Goal: Transaction & Acquisition: Purchase product/service

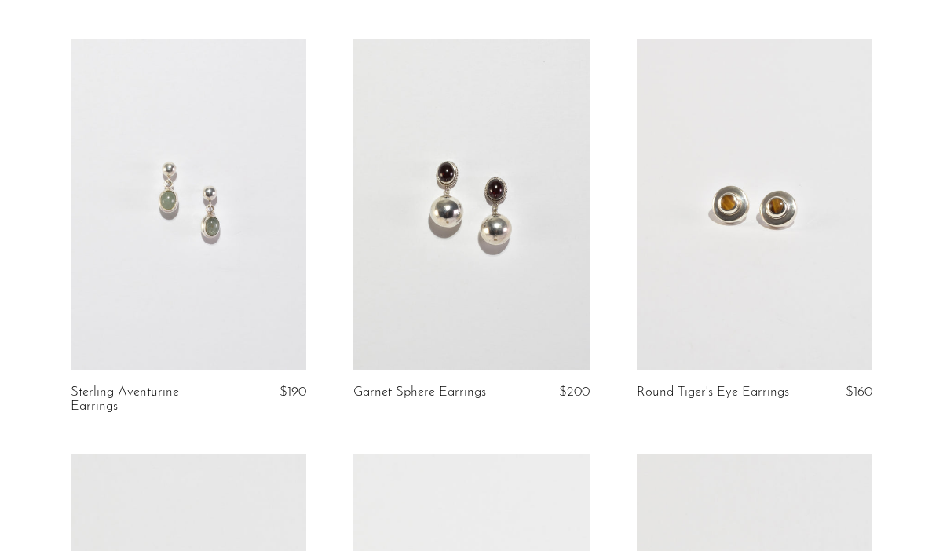
scroll to position [931, 0]
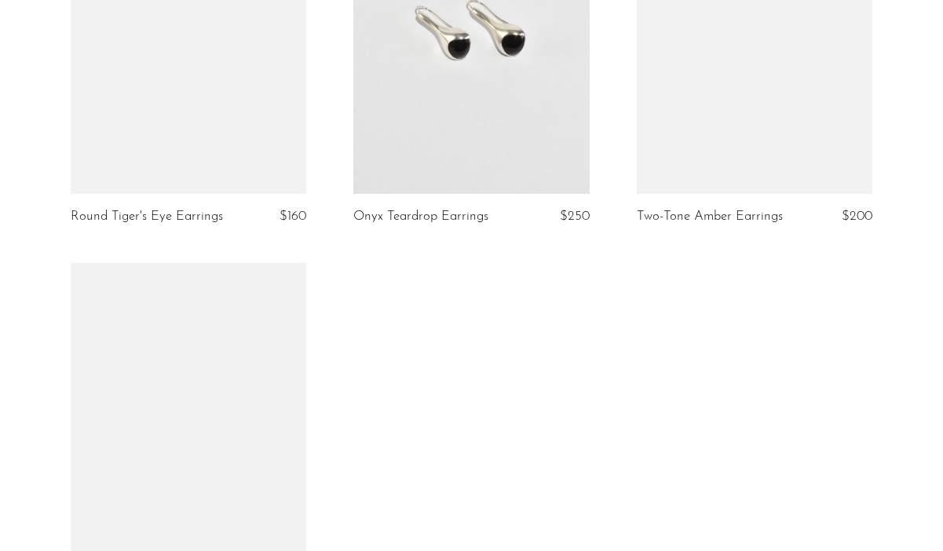
scroll to position [1470, 0]
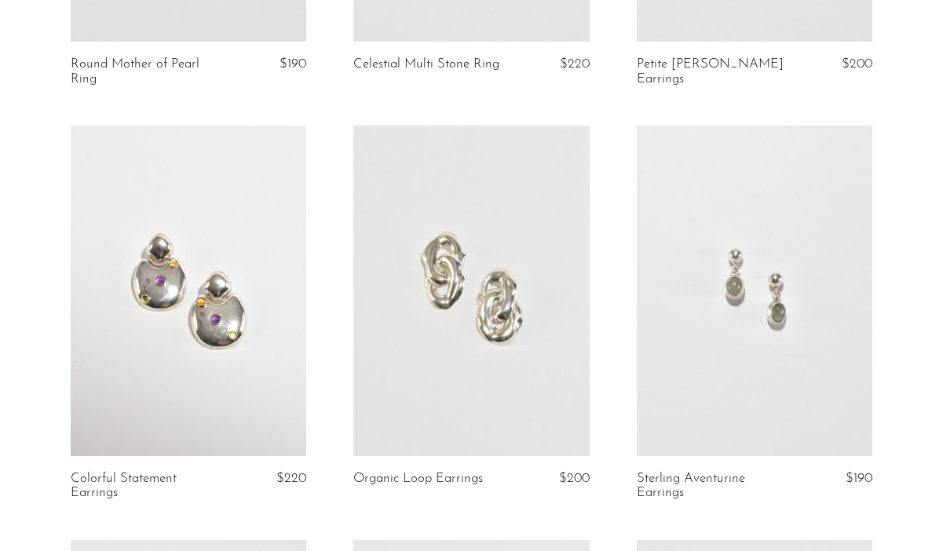
scroll to position [438, 0]
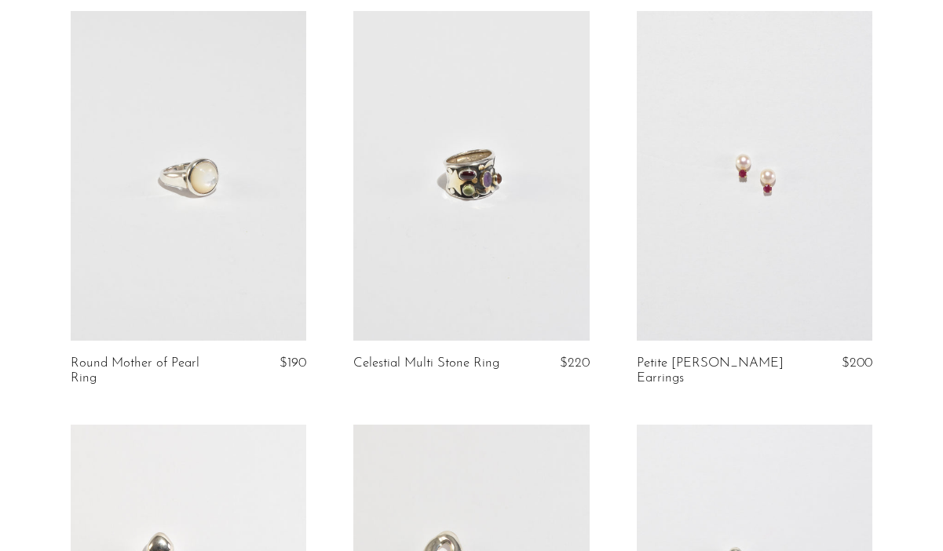
scroll to position [546, 0]
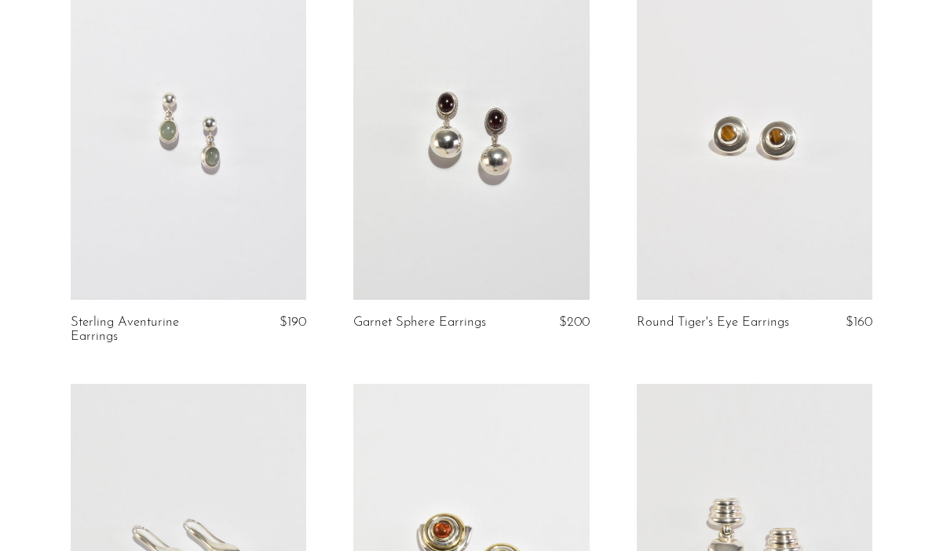
scroll to position [1433, 0]
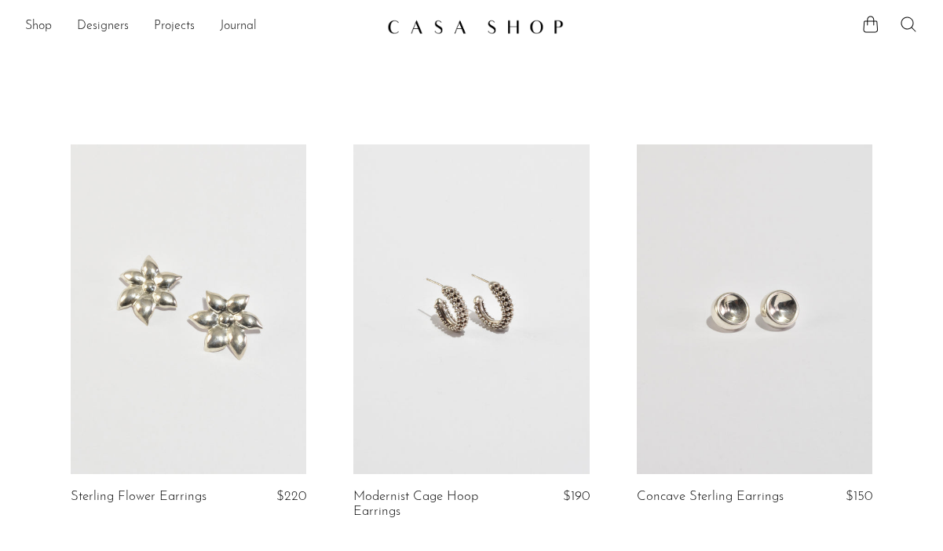
click at [913, 24] on icon at bounding box center [908, 24] width 19 height 19
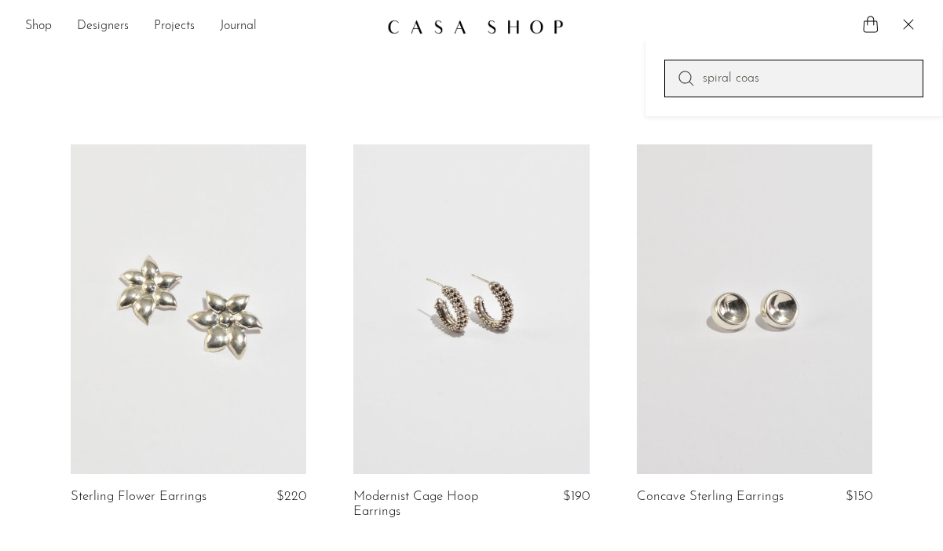
type input "spiral coaster"
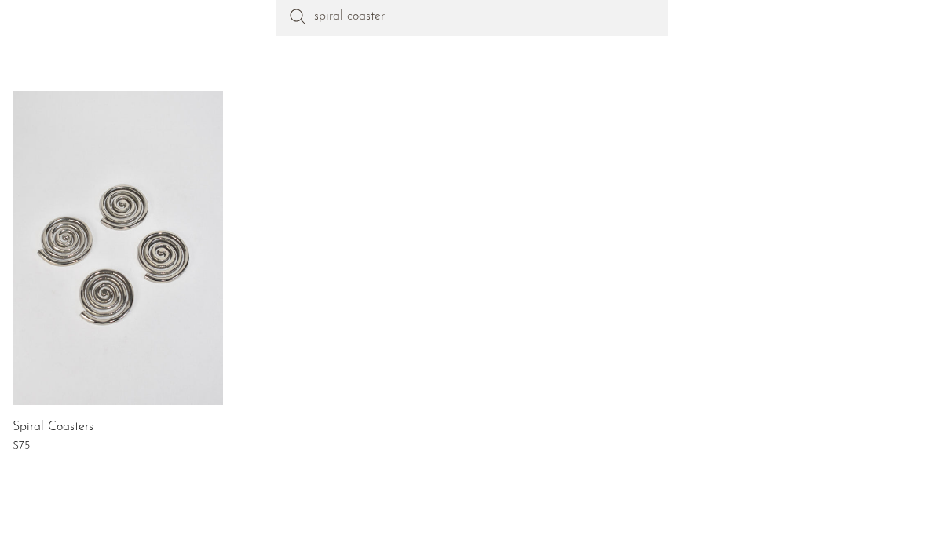
scroll to position [206, 0]
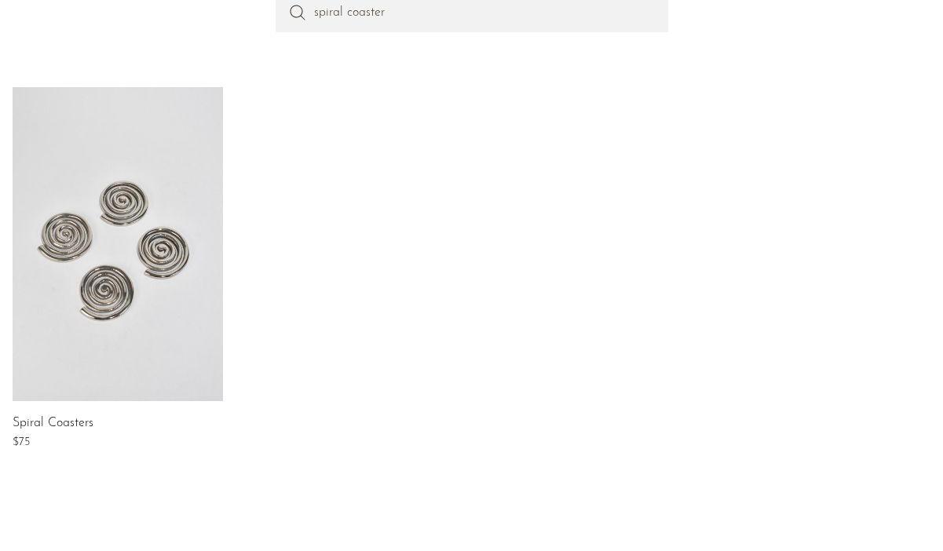
click at [176, 290] on link at bounding box center [118, 244] width 210 height 314
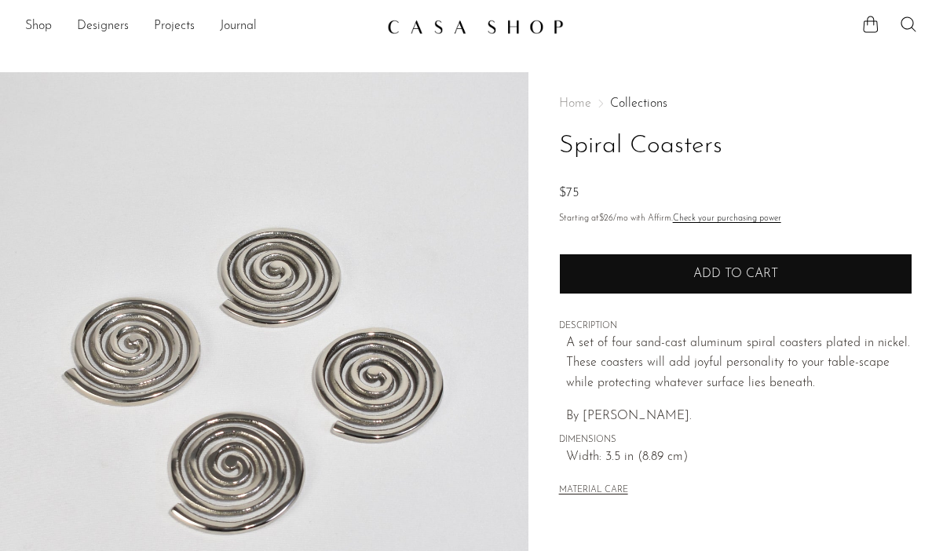
click at [761, 272] on span "Add to cart" at bounding box center [735, 274] width 85 height 13
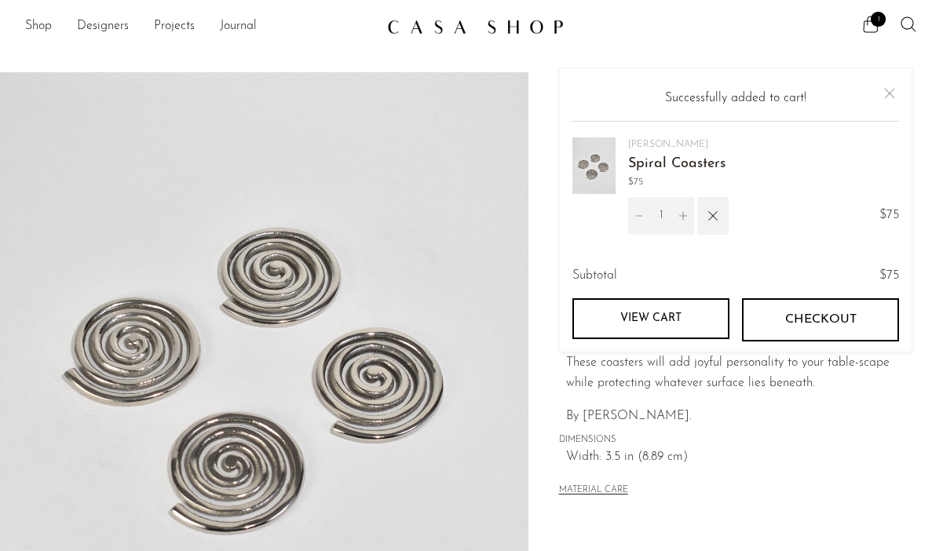
click at [683, 215] on icon "Increment" at bounding box center [682, 215] width 11 height 11
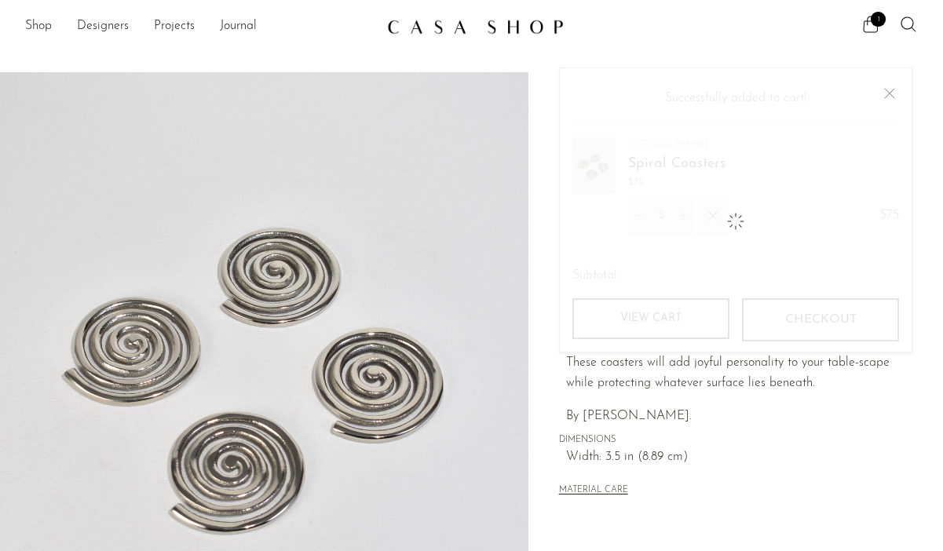
click at [683, 215] on icon "Increment" at bounding box center [682, 215] width 11 height 11
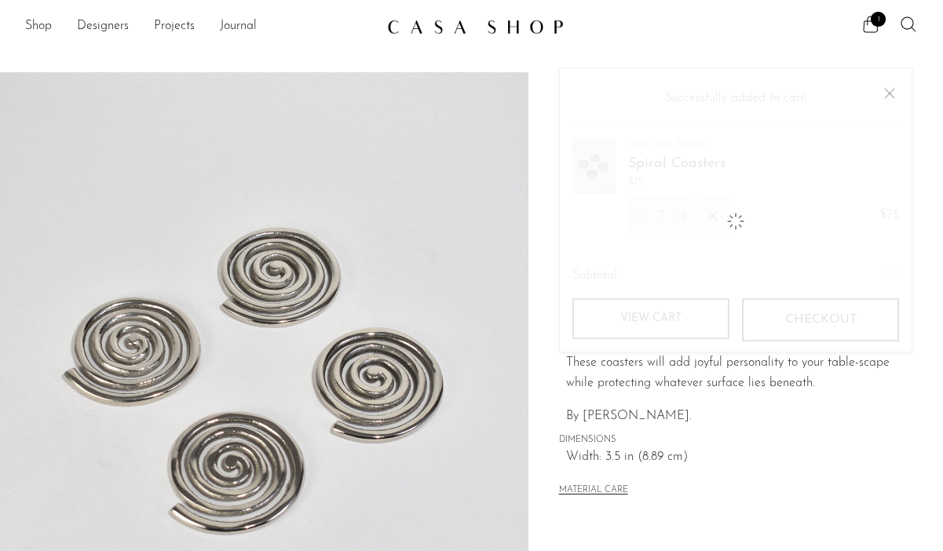
click at [683, 215] on icon "Increment" at bounding box center [682, 215] width 11 height 11
type input "9"
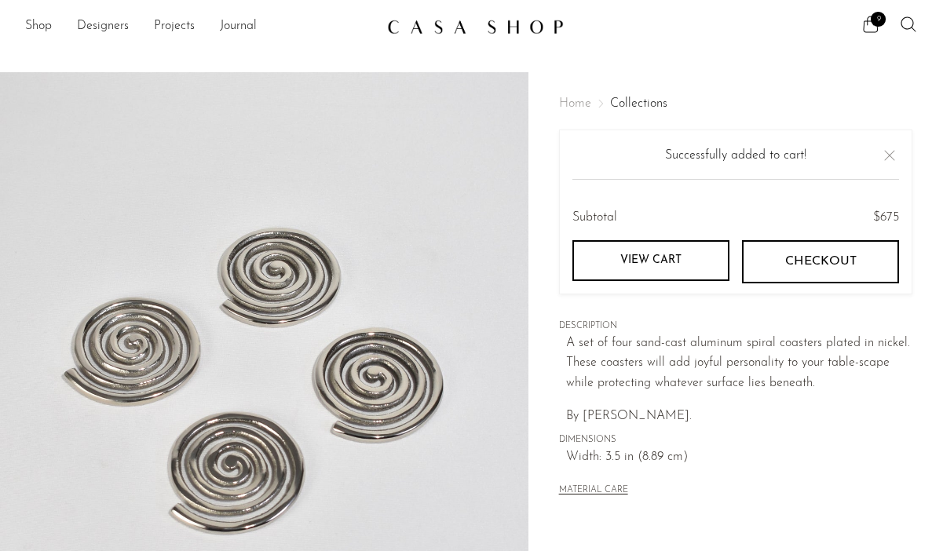
click at [651, 267] on link "View cart" at bounding box center [650, 260] width 157 height 41
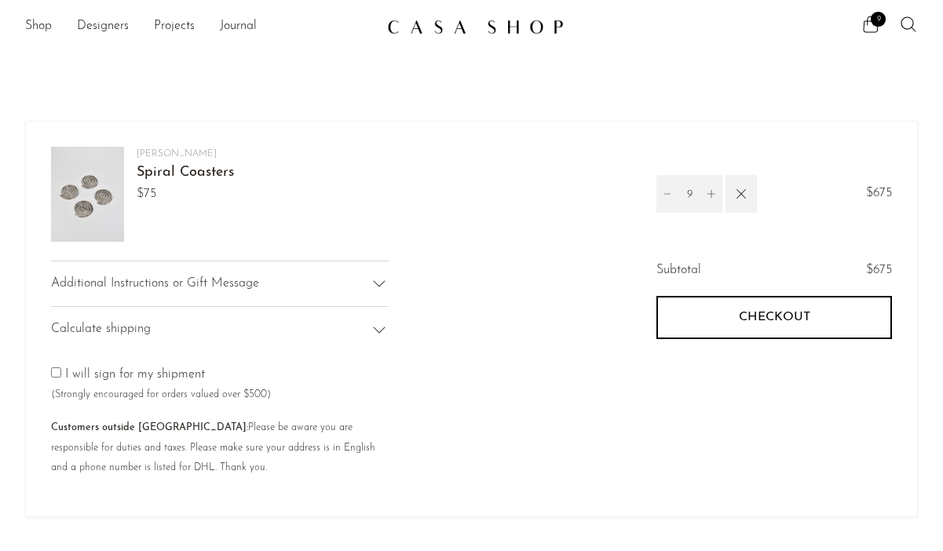
click at [918, 27] on div "Shop Featured New Arrivals Bestsellers Coming Soon Jewelry Jewelry All Earrings…" at bounding box center [471, 27] width 943 height 28
click at [913, 26] on icon at bounding box center [908, 24] width 19 height 19
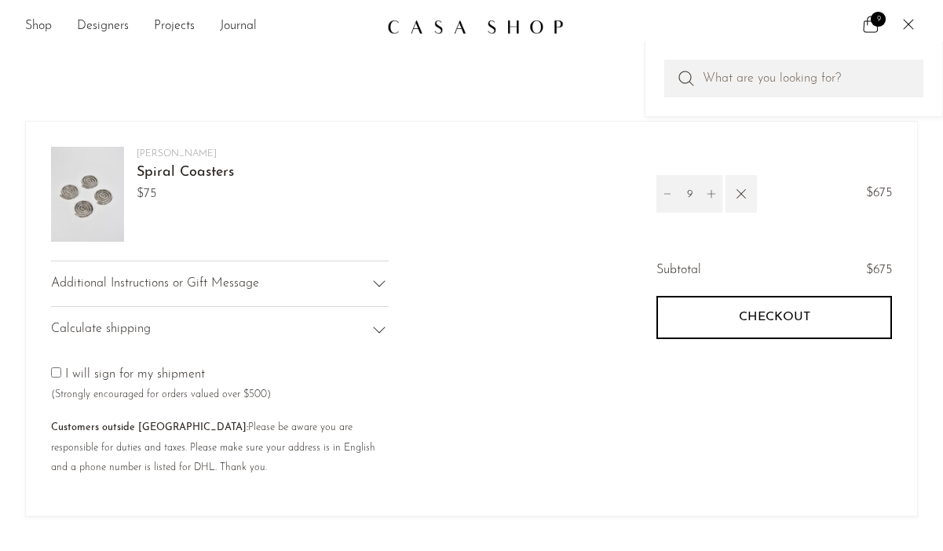
click at [742, 198] on icon "button" at bounding box center [740, 193] width 17 height 17
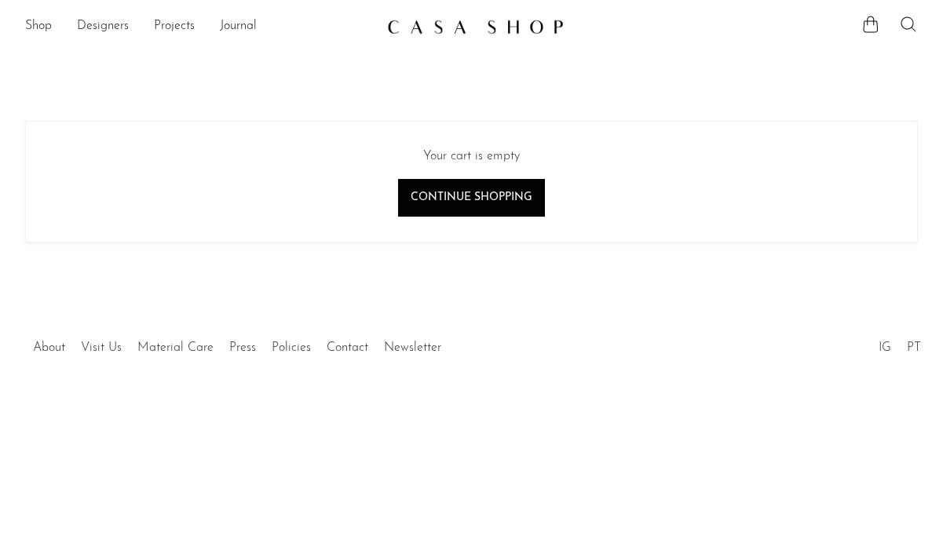
click at [912, 29] on icon at bounding box center [908, 24] width 19 height 19
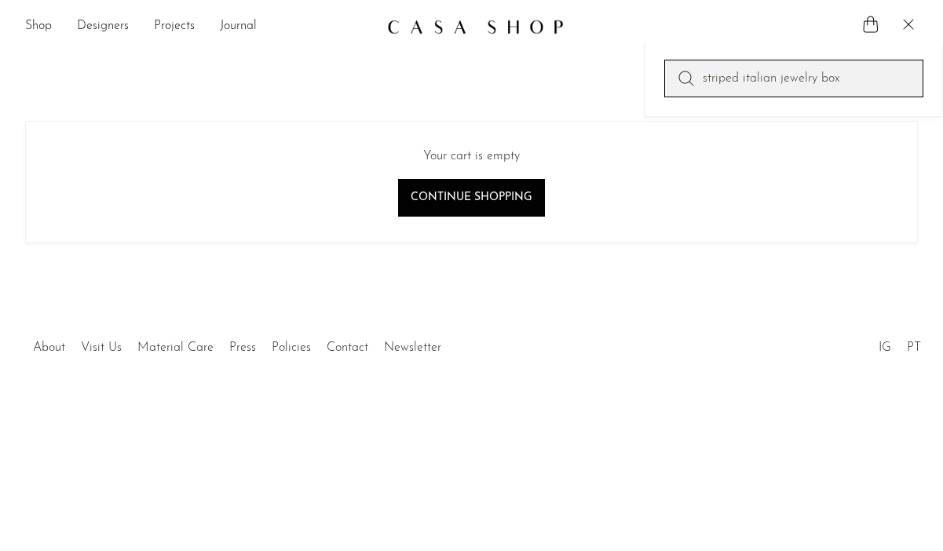
type input "striped italian jewelry box"
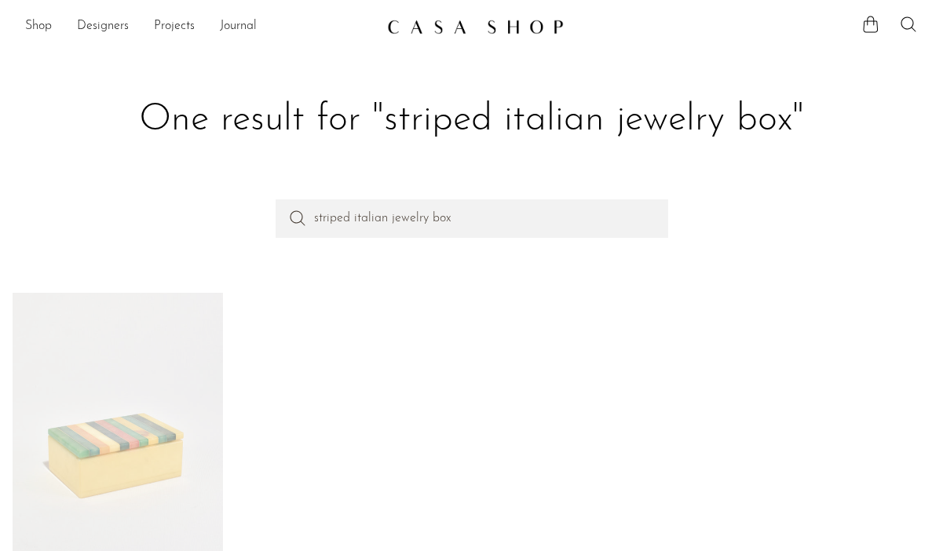
click at [118, 366] on link at bounding box center [118, 450] width 210 height 314
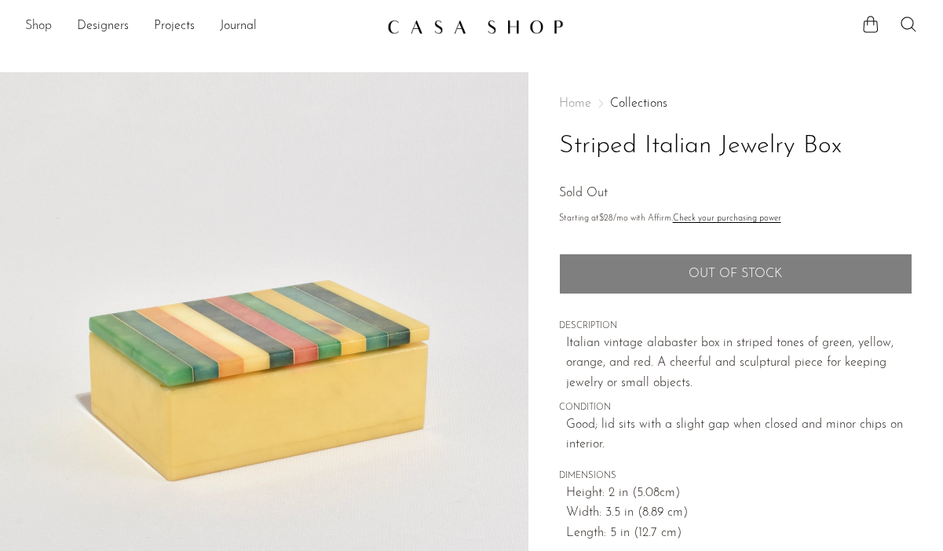
click at [38, 22] on link "Shop" at bounding box center [38, 26] width 27 height 20
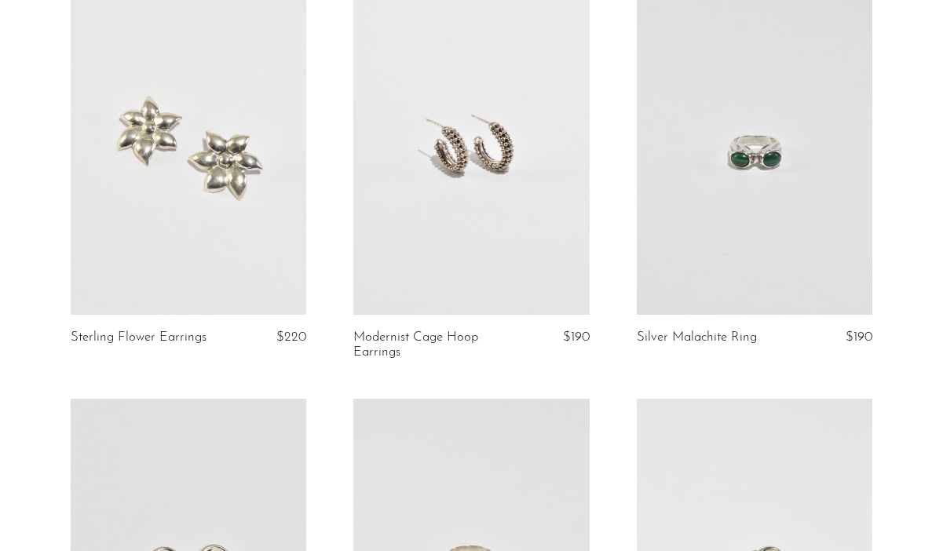
scroll to position [161, 0]
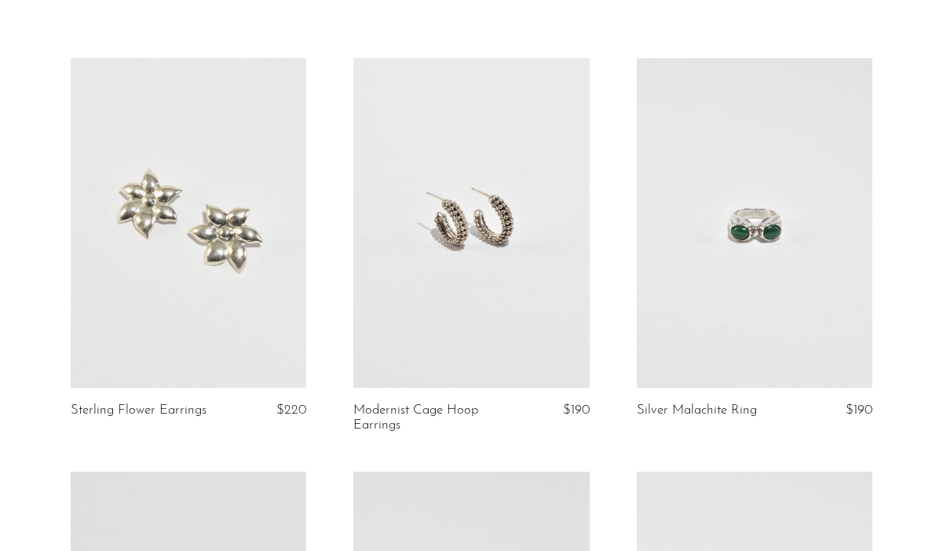
scroll to position [87, 0]
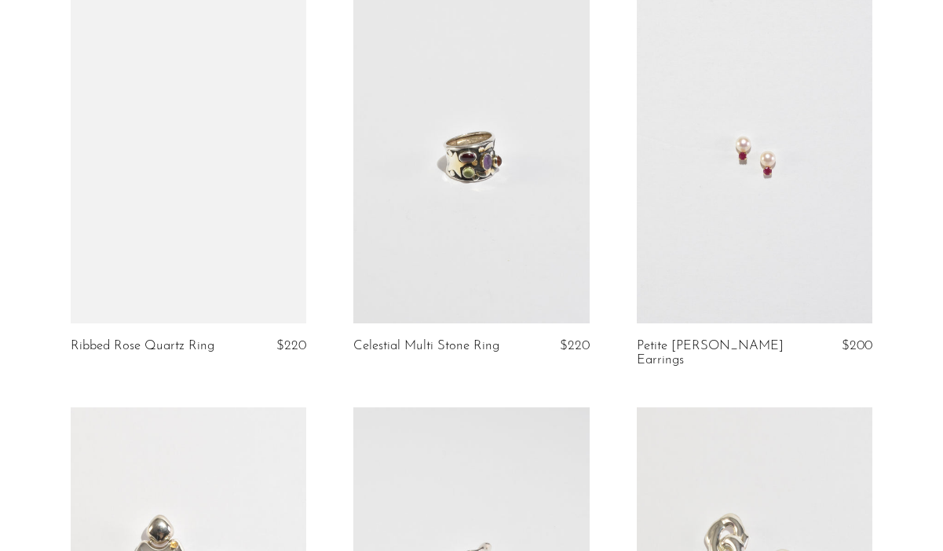
scroll to position [987, 0]
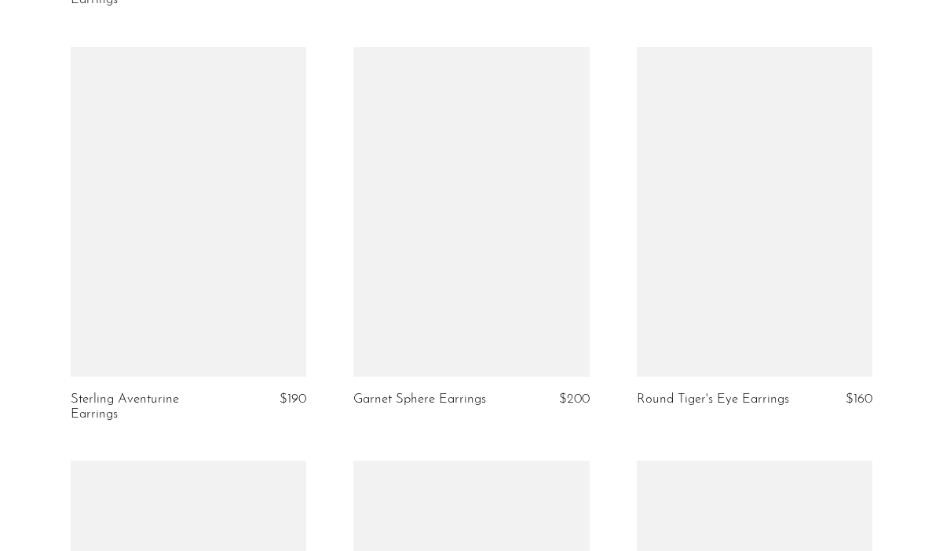
scroll to position [1763, 0]
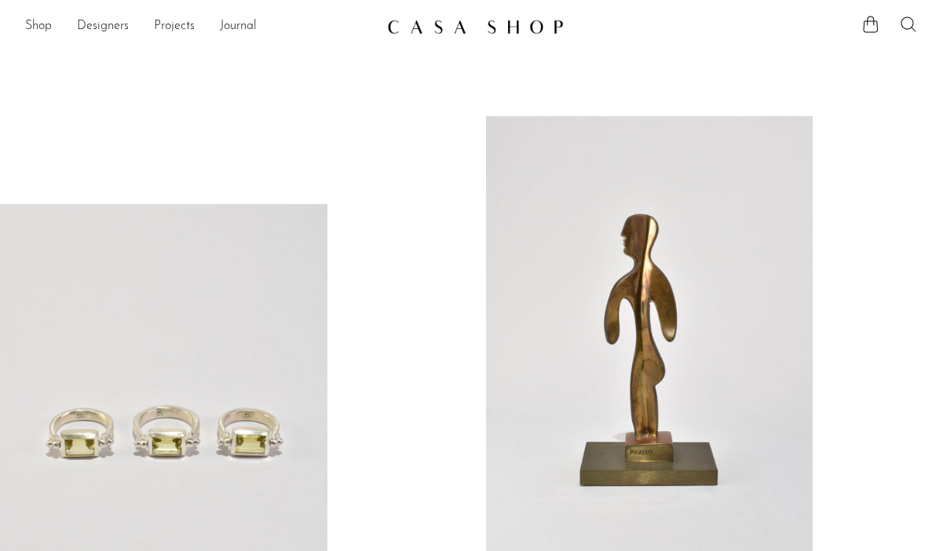
click at [904, 26] on icon at bounding box center [908, 24] width 19 height 19
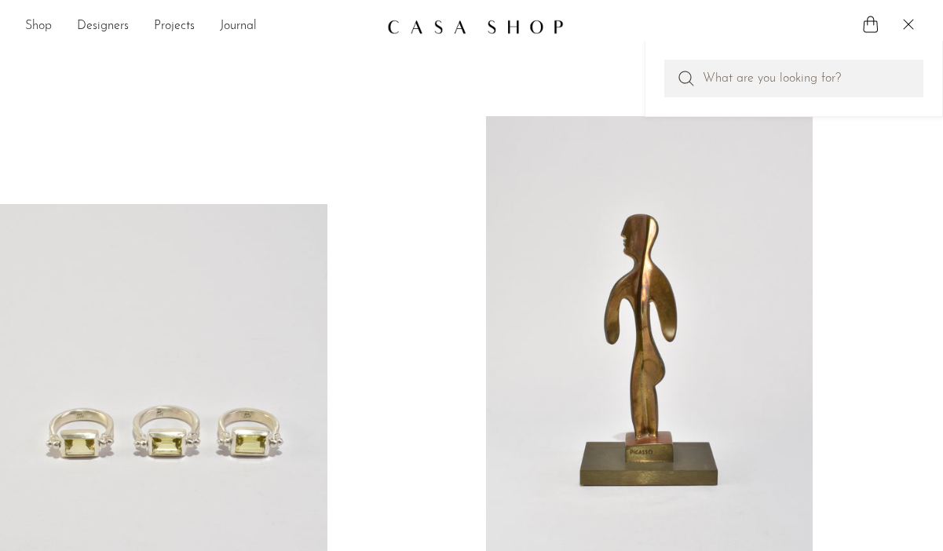
click at [43, 22] on link "Shop" at bounding box center [38, 26] width 27 height 20
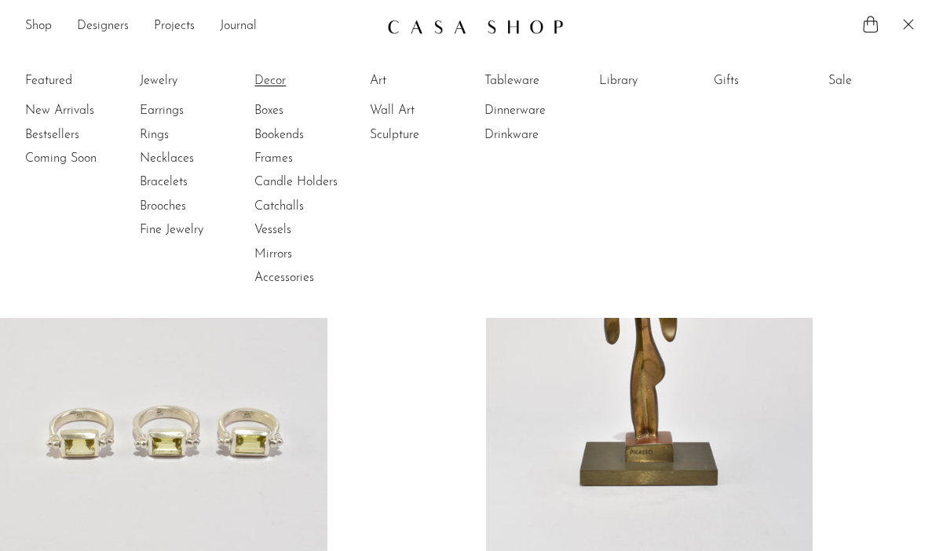
click at [264, 77] on link "Decor" at bounding box center [313, 80] width 118 height 17
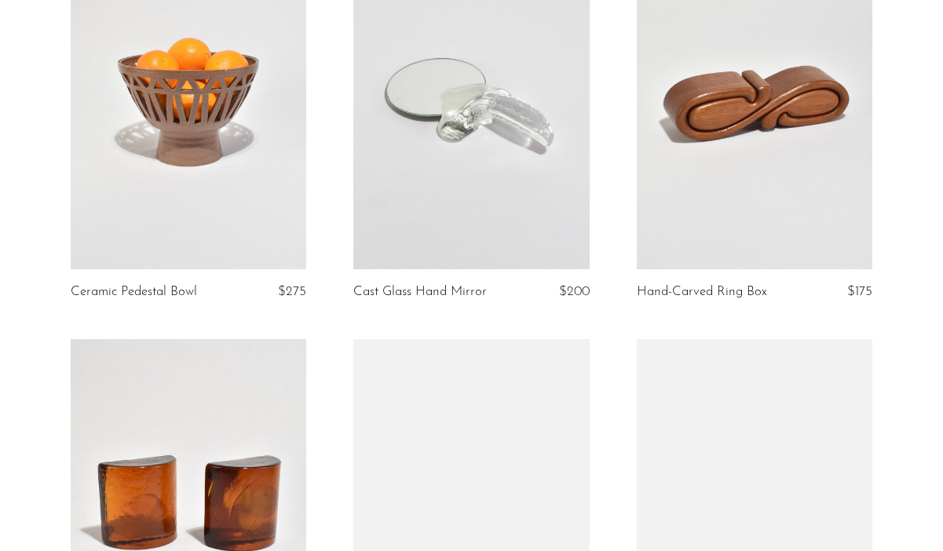
scroll to position [1132, 0]
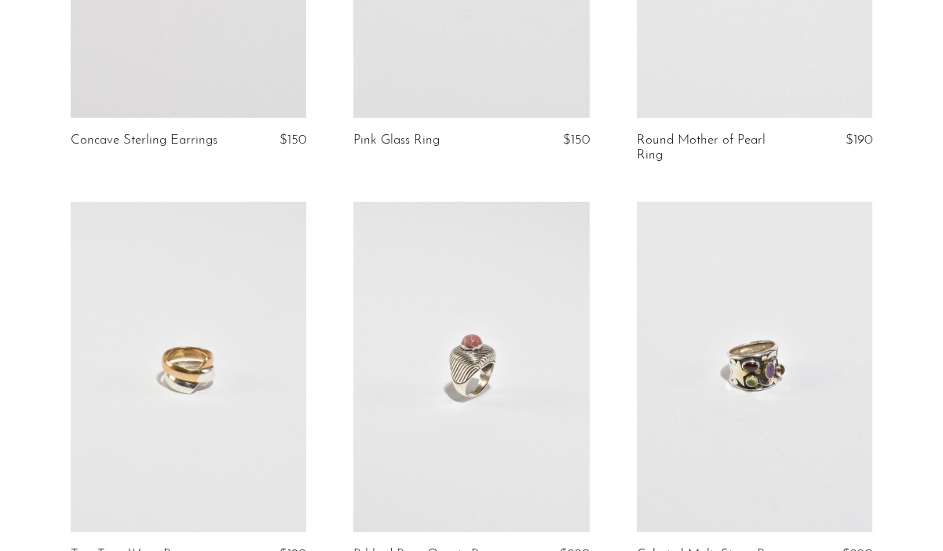
scroll to position [765, 0]
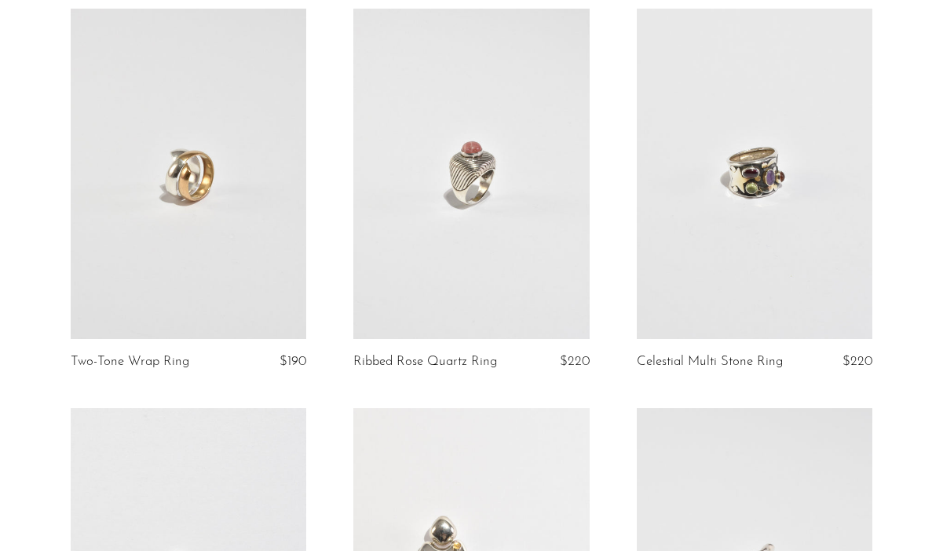
scroll to position [989, 0]
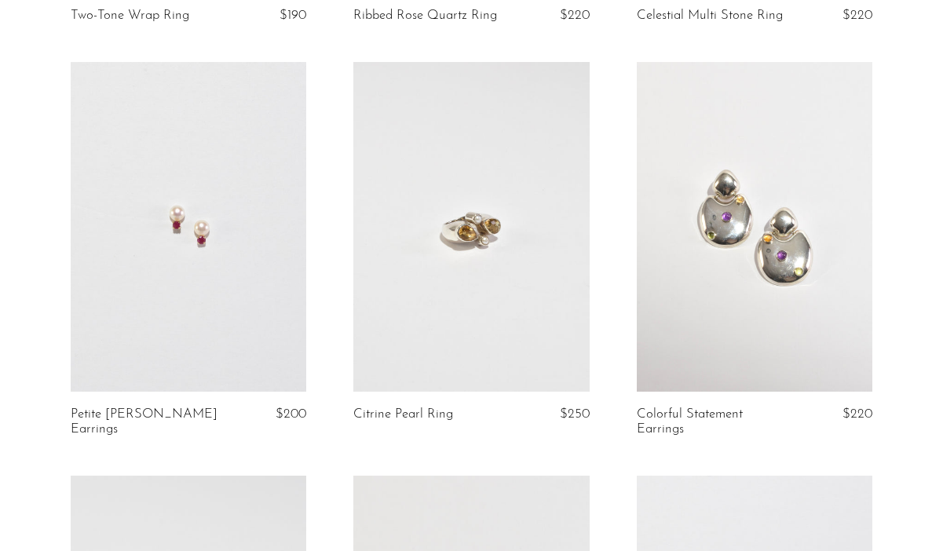
scroll to position [1311, 0]
